Goal: Find specific page/section: Find specific page/section

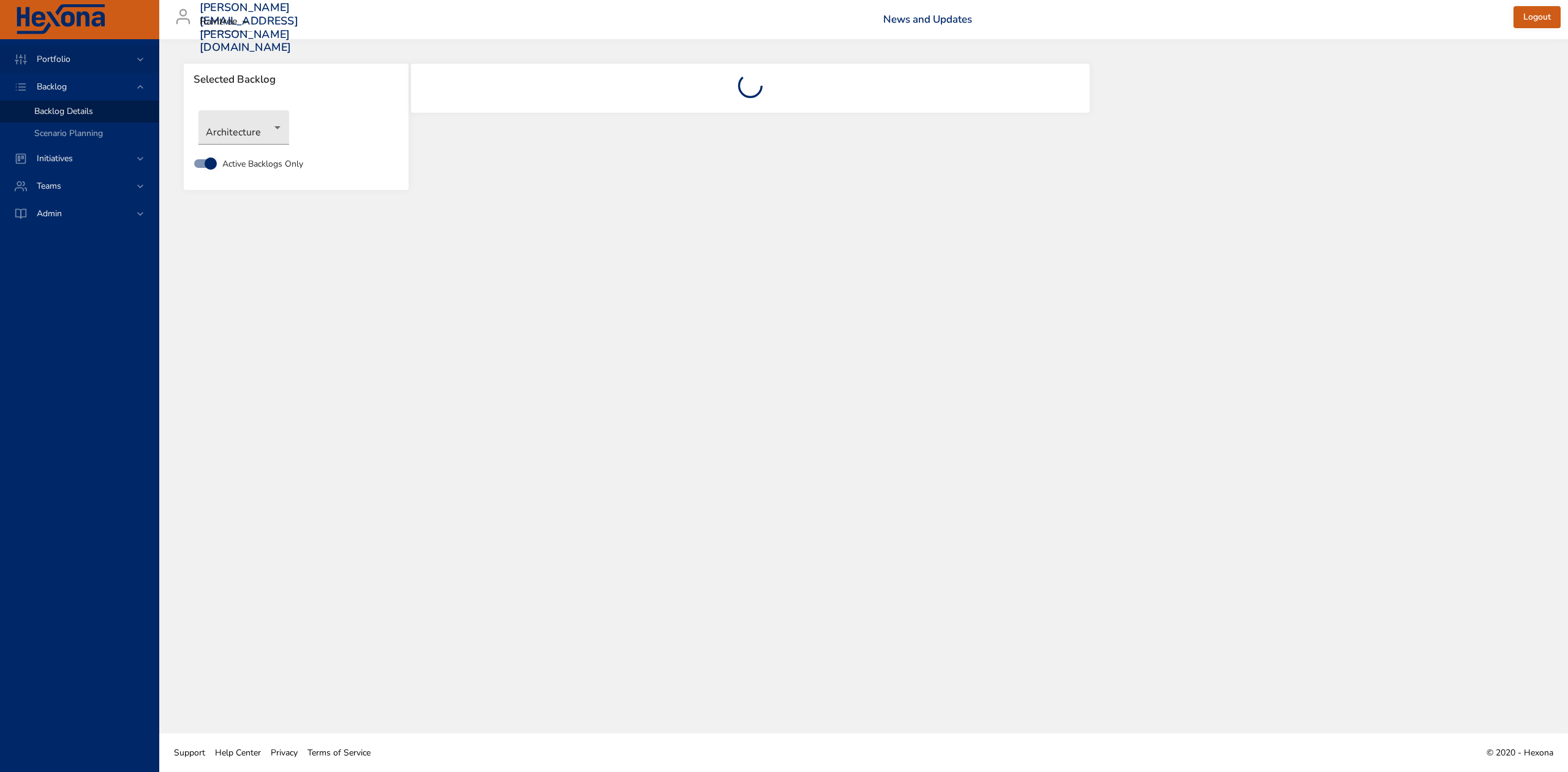
click at [137, 58] on icon at bounding box center [140, 59] width 12 height 12
click at [99, 78] on div "Risk Dashboard" at bounding box center [91, 84] width 114 height 12
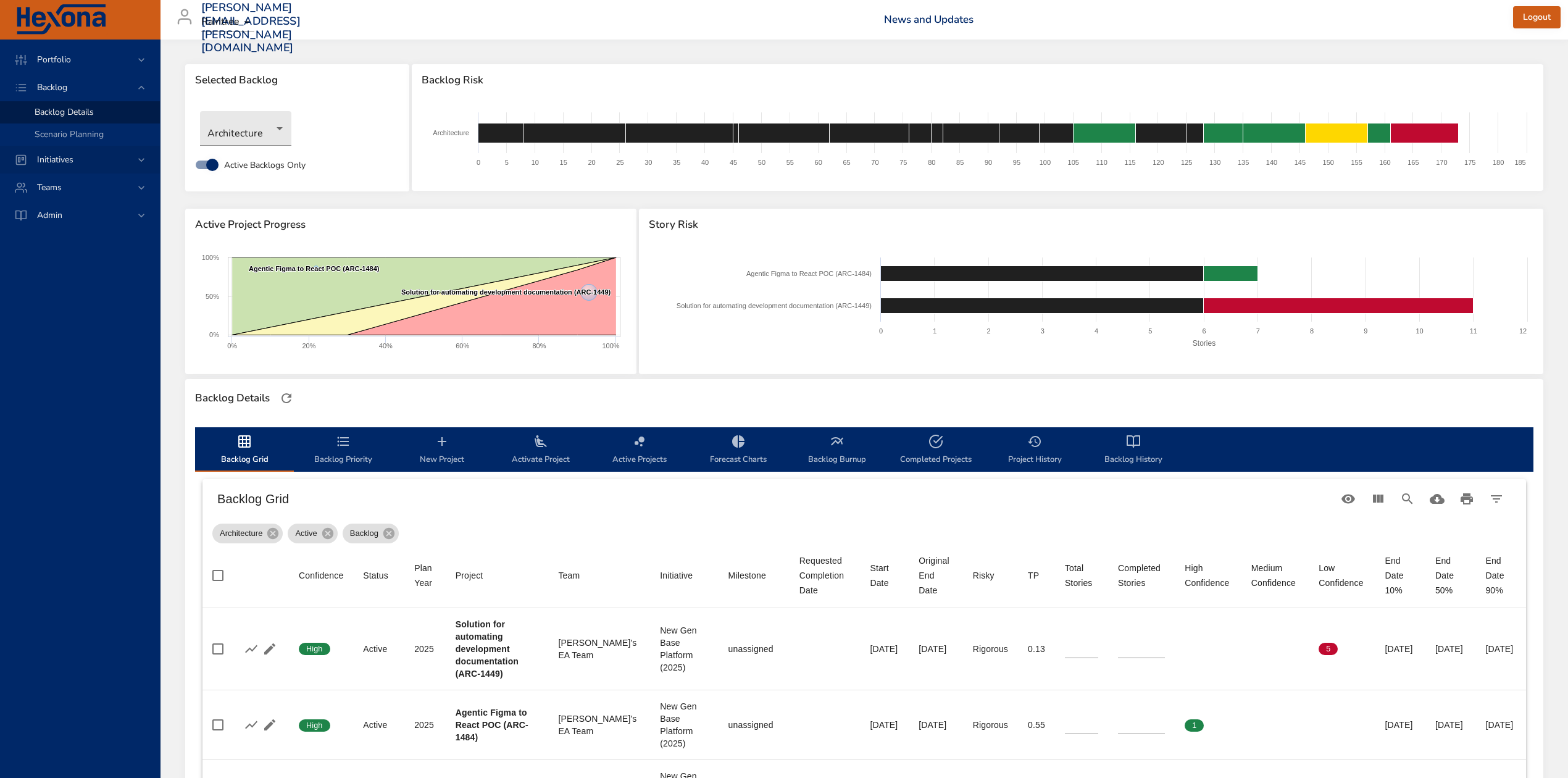
click at [145, 157] on icon at bounding box center [141, 160] width 12 height 12
click at [80, 161] on span "Milestone Details" at bounding box center [67, 163] width 67 height 12
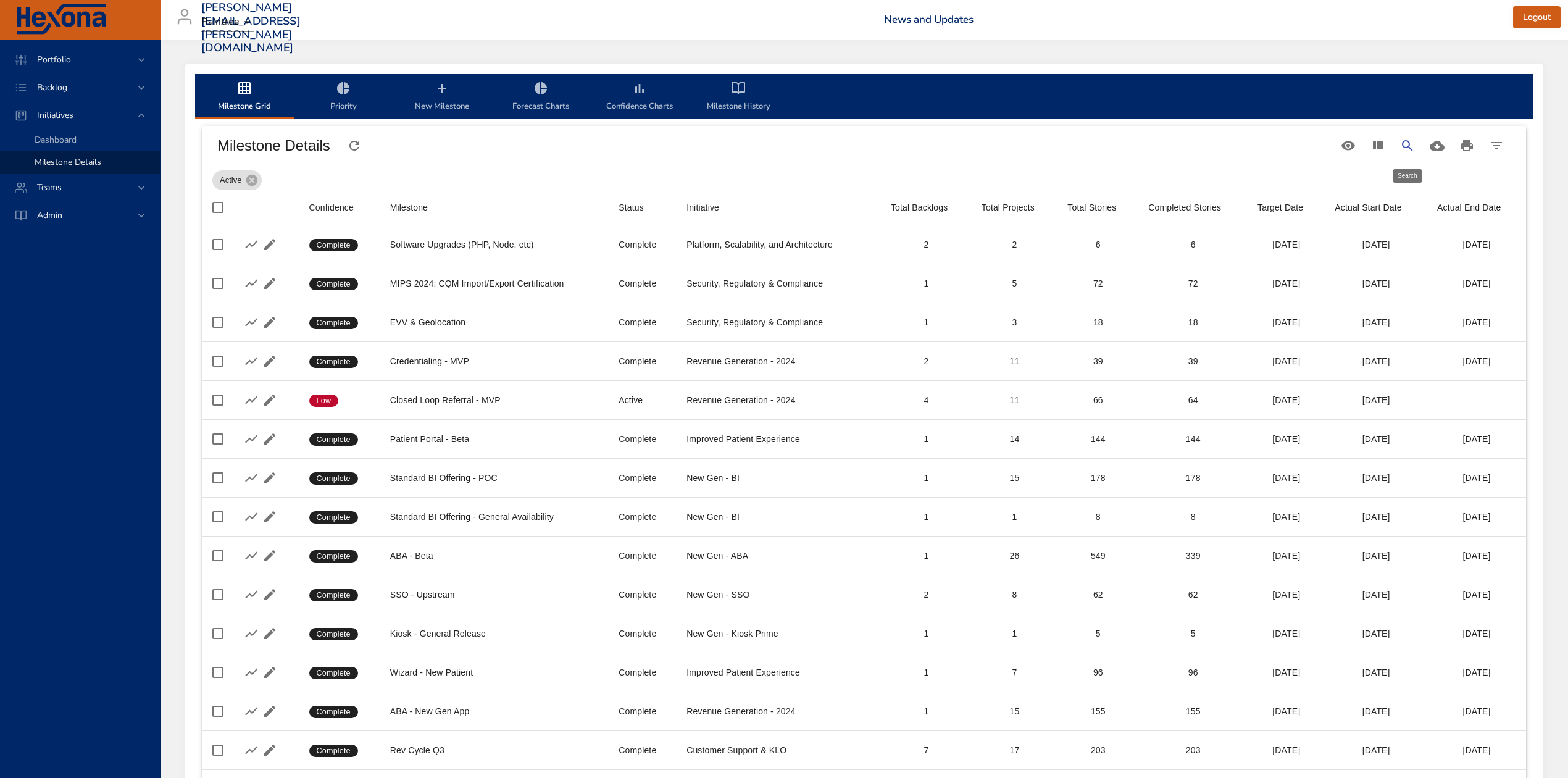
click at [1404, 144] on icon "Search" at bounding box center [1407, 145] width 15 height 15
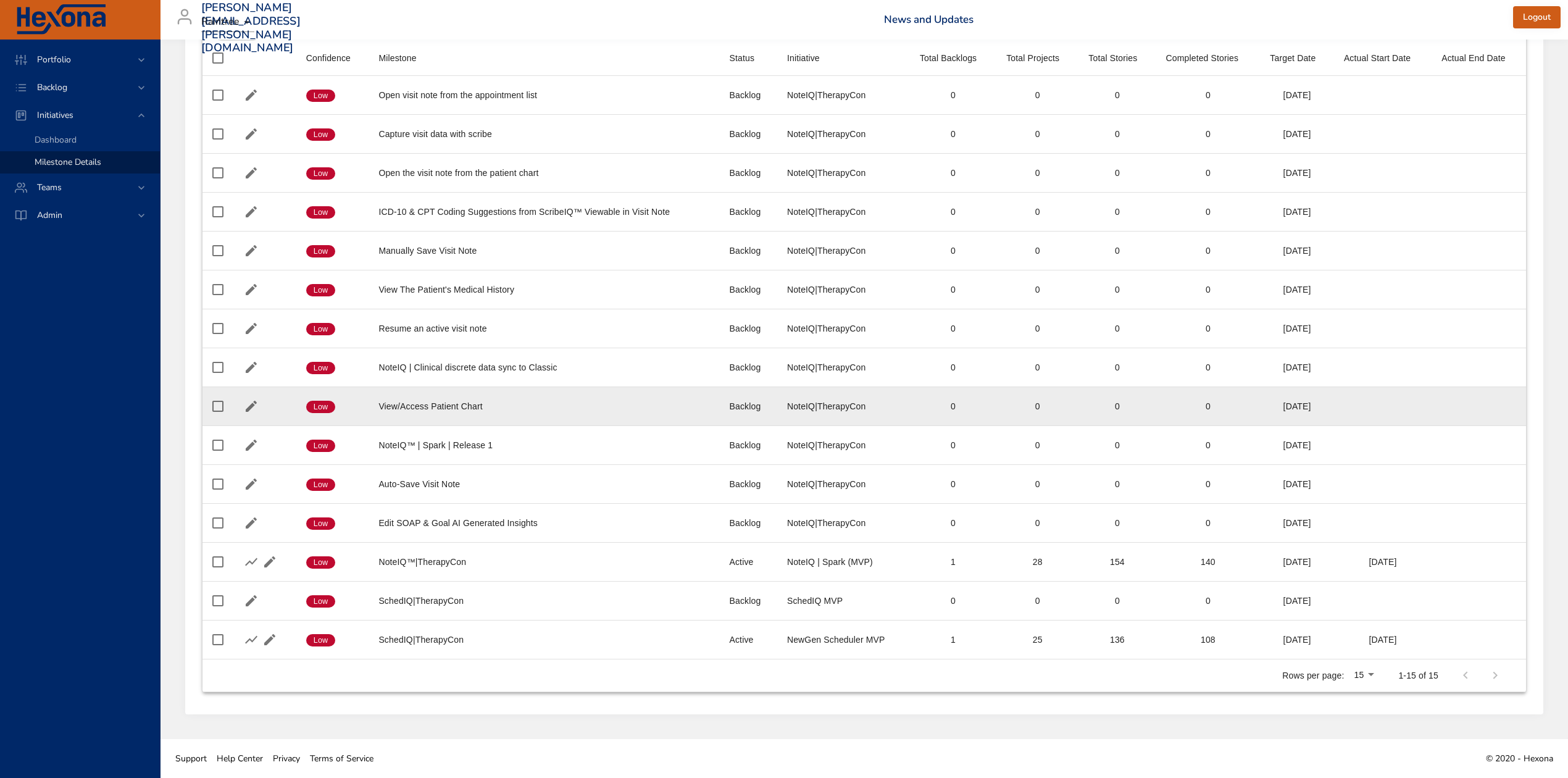
scroll to position [153, 0]
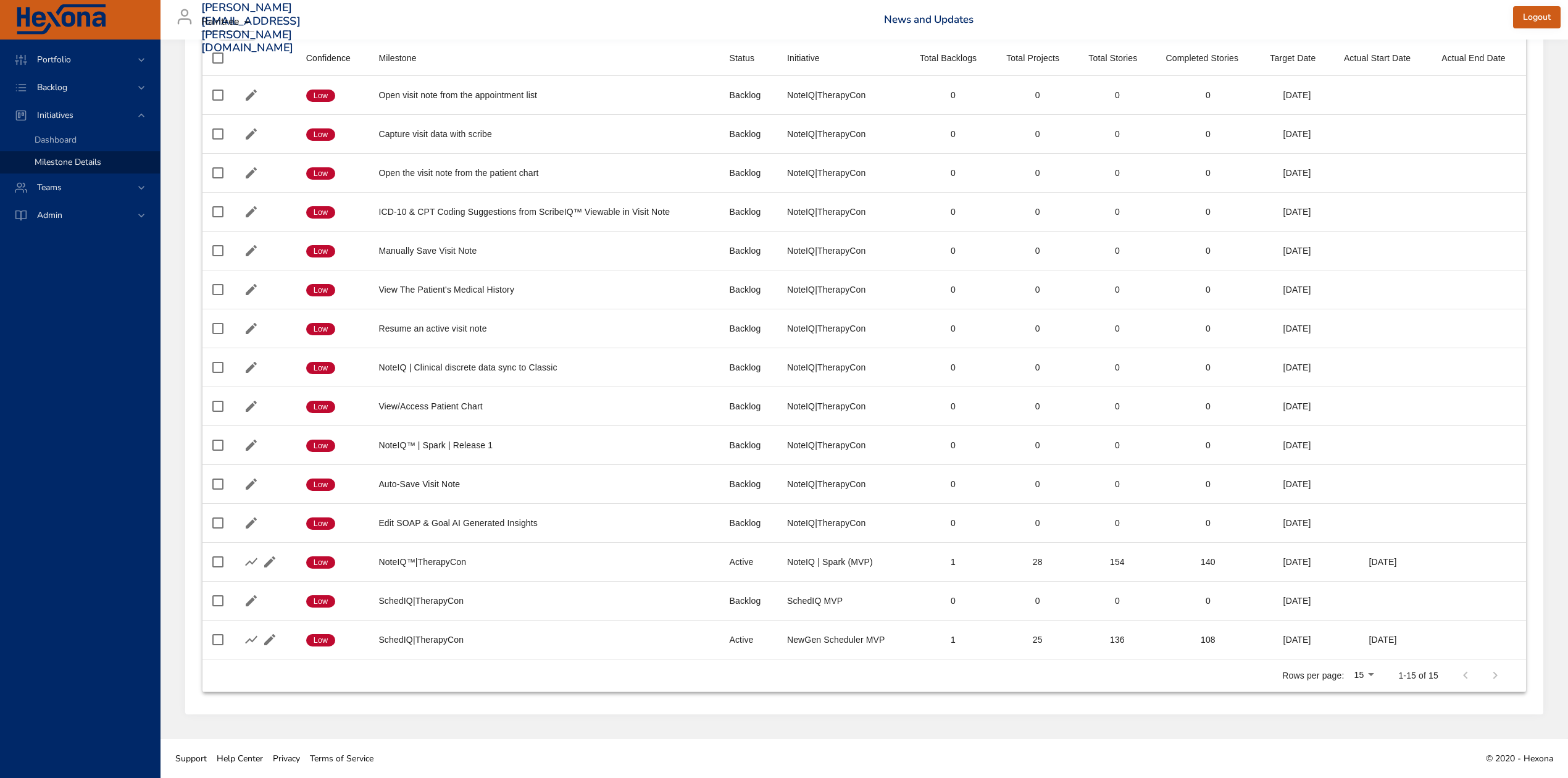
type input "**********"
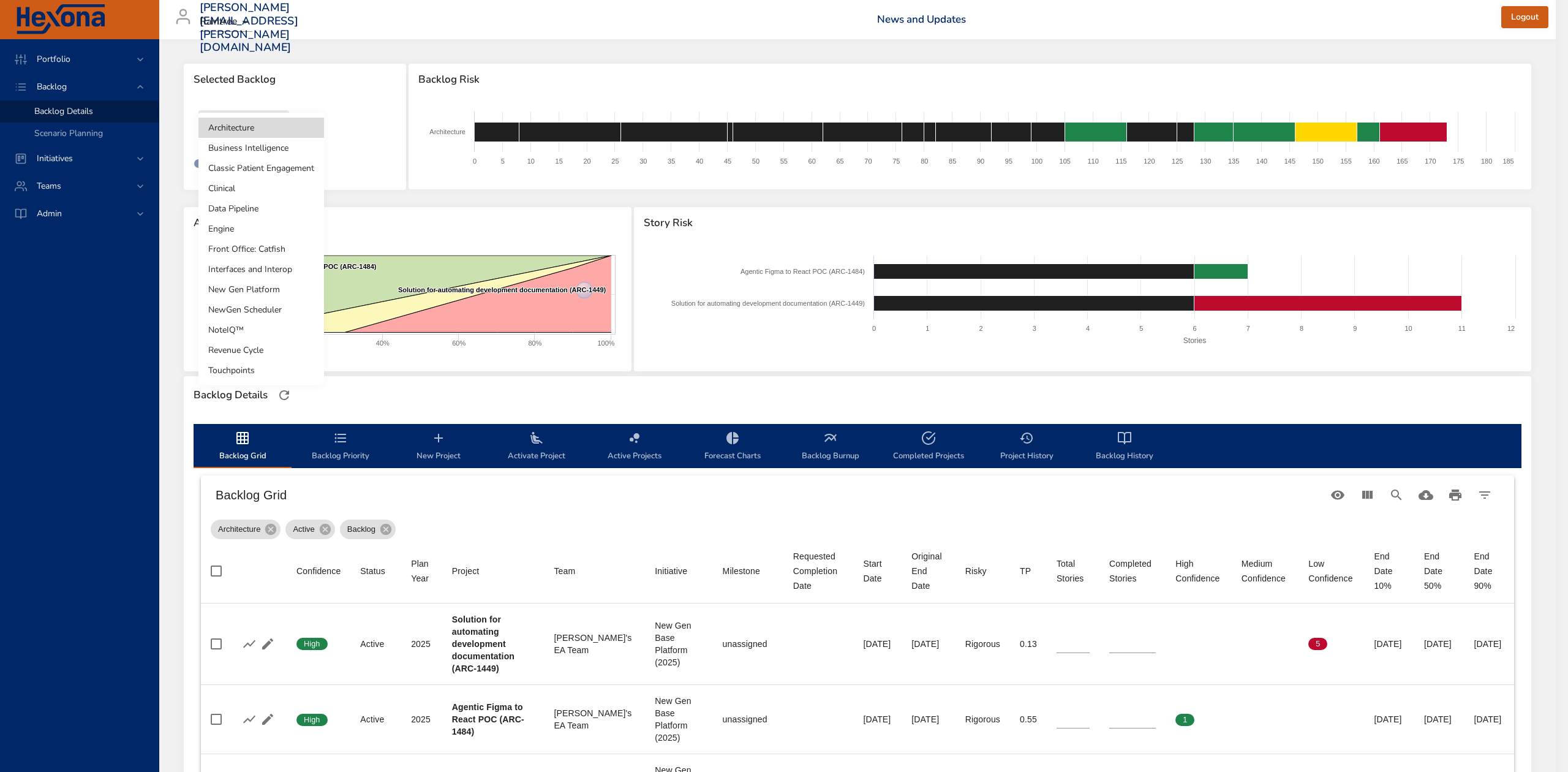
click at [276, 129] on body "Portfolio Backlog Backlog Details Scenario Planning Initiatives Teams Admin ste…" at bounding box center [784, 386] width 1568 height 772
click at [260, 312] on li "NewGen Scheduler" at bounding box center [261, 310] width 125 height 21
